Goal: Obtain resource: Download file/media

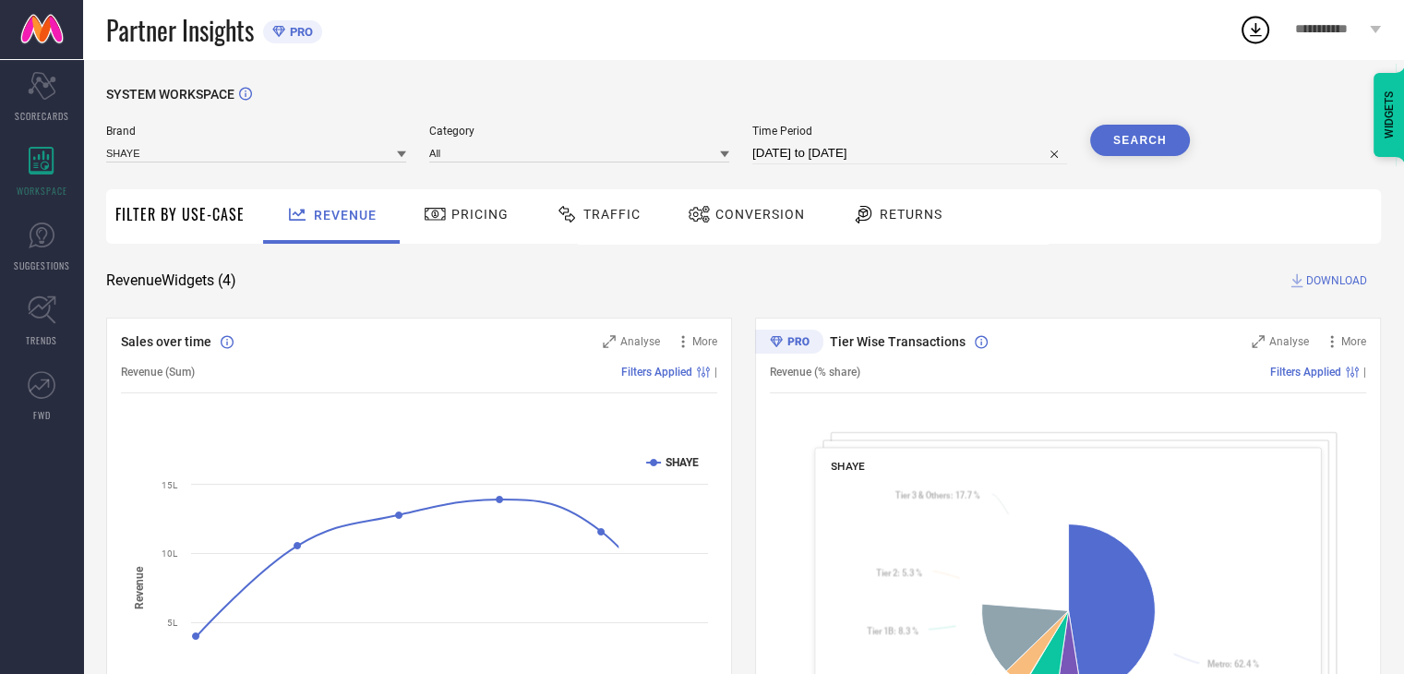
click at [753, 215] on span "Conversion" at bounding box center [760, 214] width 90 height 15
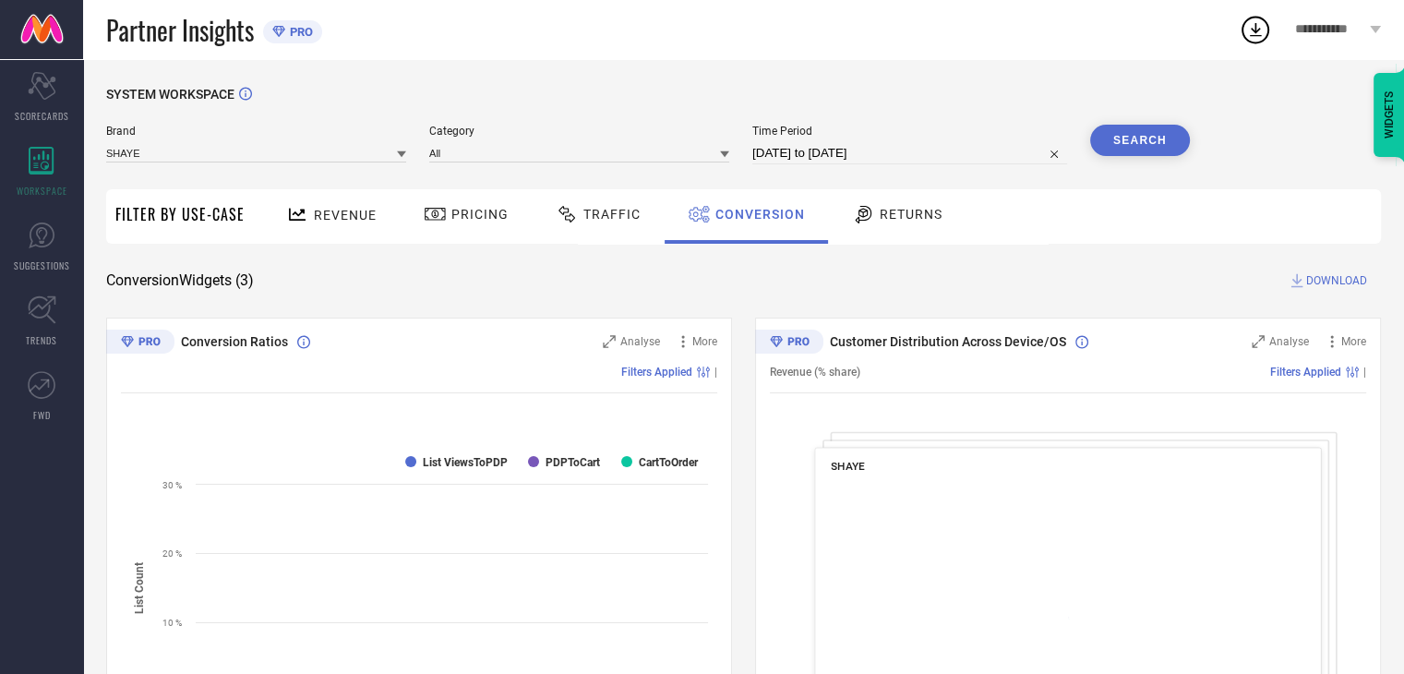
select select "6"
select select "2025"
select select "7"
select select "2025"
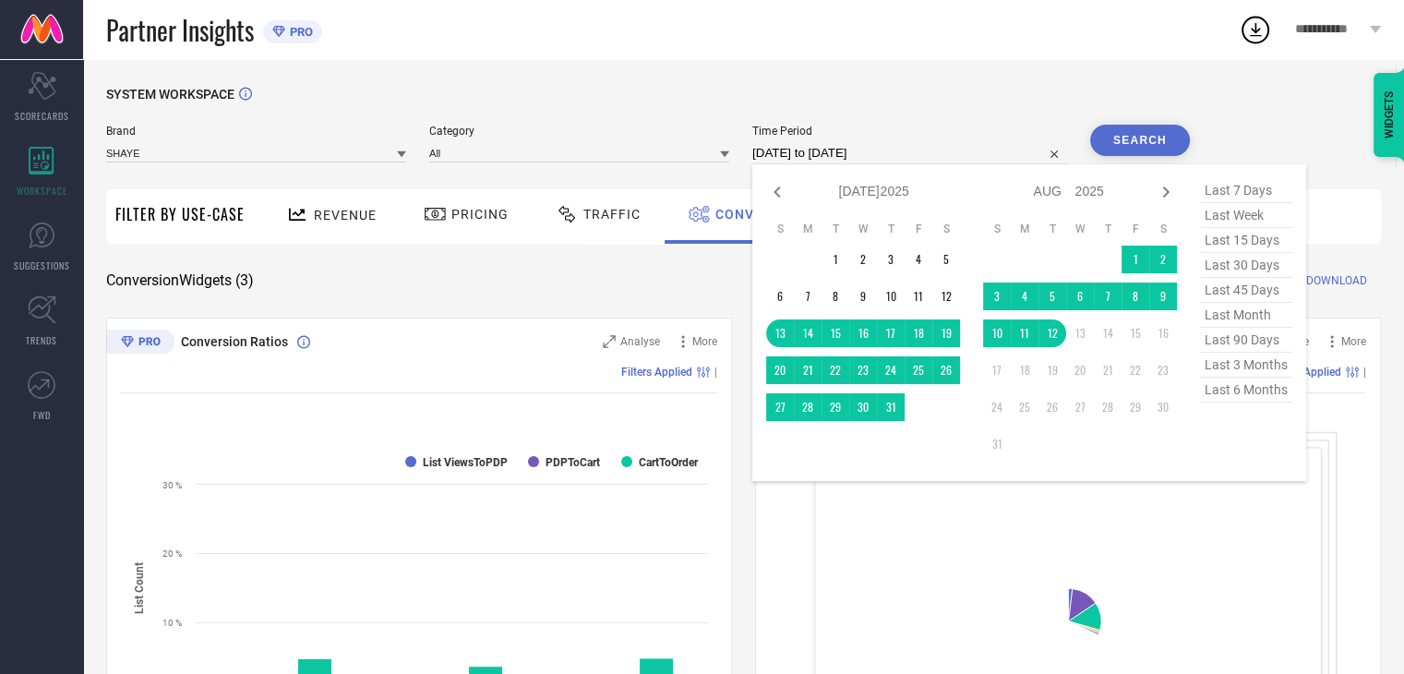
click at [940, 156] on input "[DATE] to [DATE]" at bounding box center [909, 153] width 315 height 22
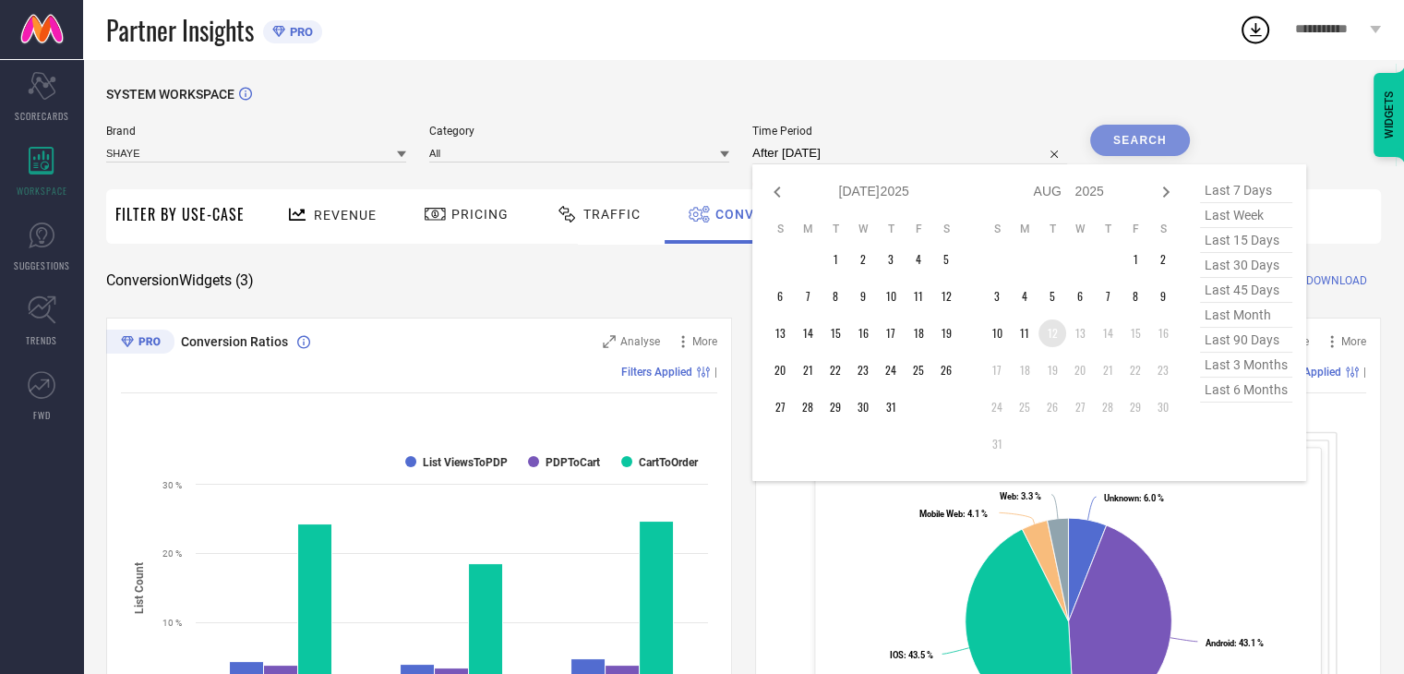
click at [1056, 341] on td "12" at bounding box center [1052, 333] width 28 height 28
type input "12-08-2025 to 12-08-2025"
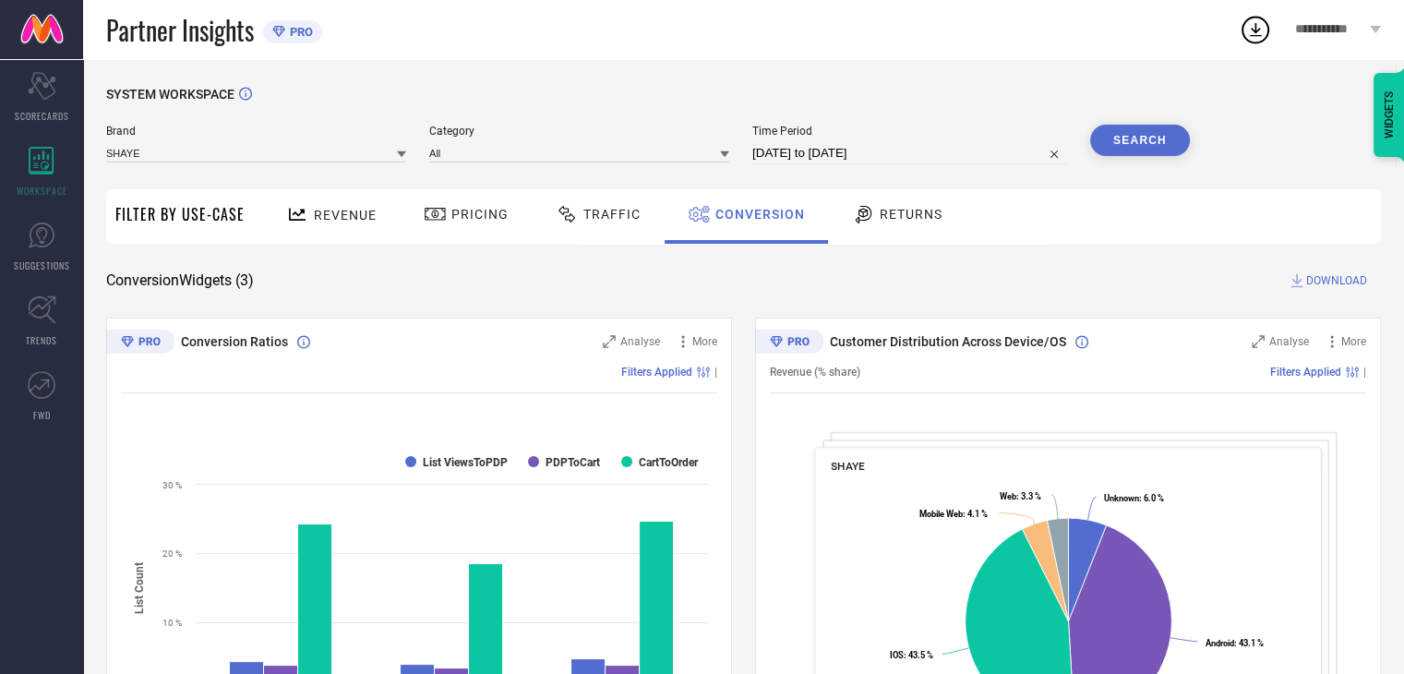
click at [1154, 137] on button "Search" at bounding box center [1140, 140] width 100 height 31
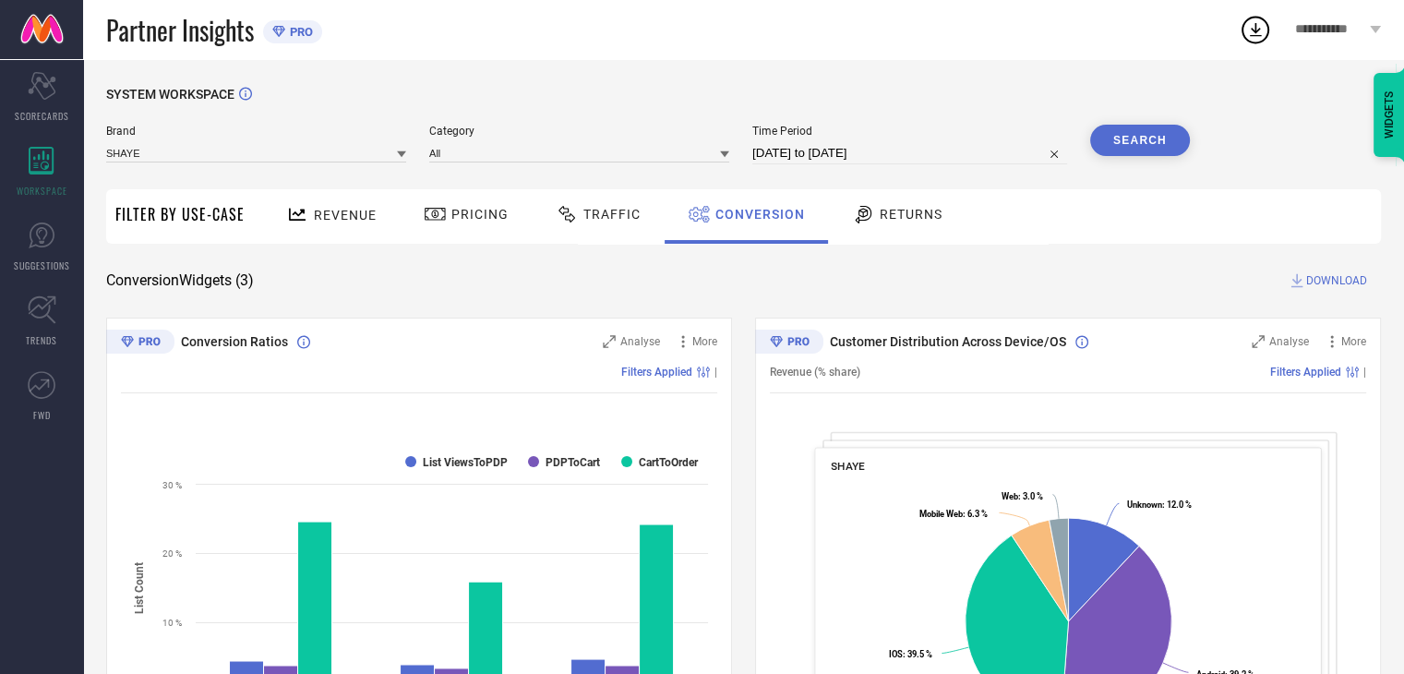
click at [1329, 281] on span "DOWNLOAD" at bounding box center [1336, 280] width 61 height 18
